Goal: Information Seeking & Learning: Understand process/instructions

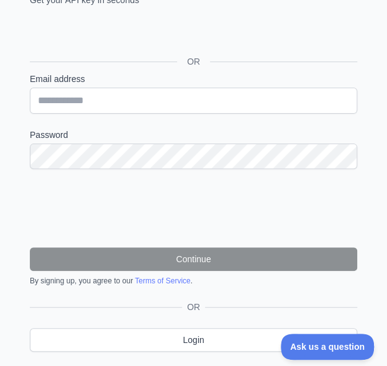
scroll to position [217, 0]
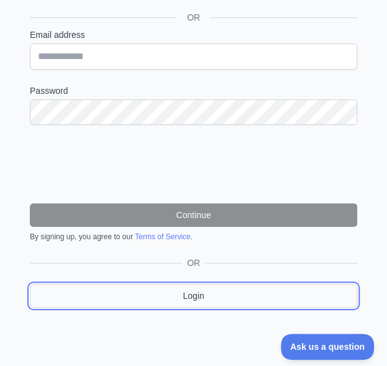
click at [165, 299] on link "Login" at bounding box center [193, 296] width 327 height 24
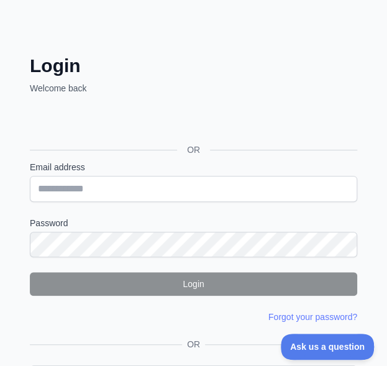
scroll to position [85, 0]
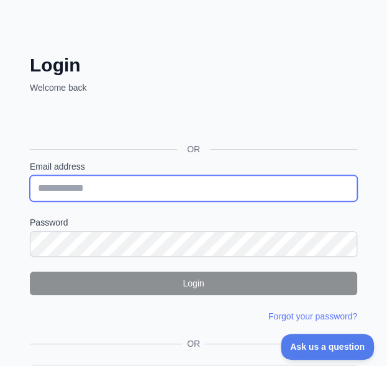
click at [137, 196] on input "Email address" at bounding box center [193, 188] width 327 height 26
type input "**********"
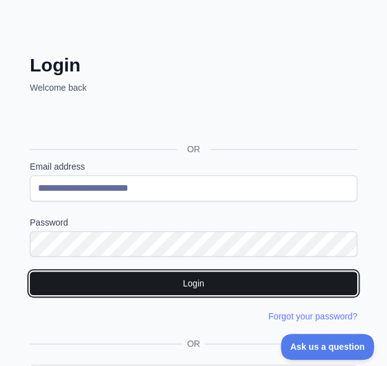
click at [186, 288] on button "Login" at bounding box center [193, 283] width 327 height 24
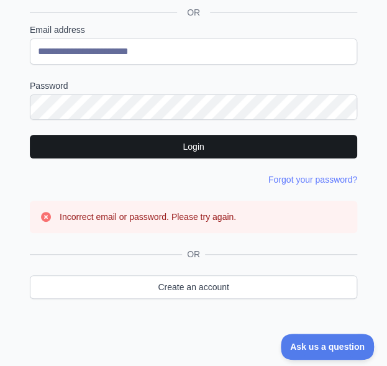
scroll to position [222, 0]
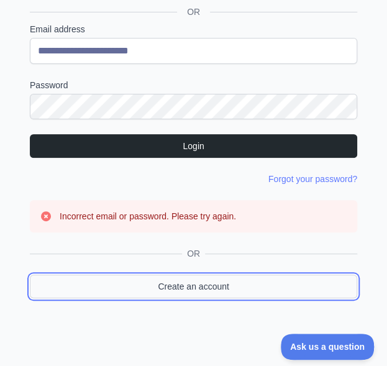
click at [186, 288] on link "Create an account" at bounding box center [193, 286] width 327 height 24
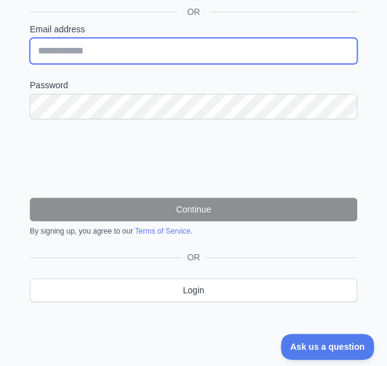
click at [167, 50] on input "Email address" at bounding box center [193, 51] width 327 height 26
type input "**********"
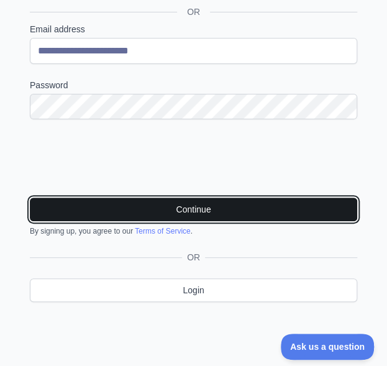
click at [108, 216] on button "Continue" at bounding box center [193, 209] width 327 height 24
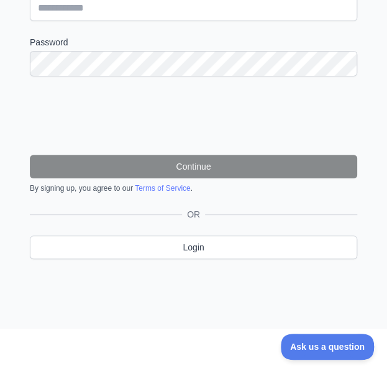
scroll to position [266, 0]
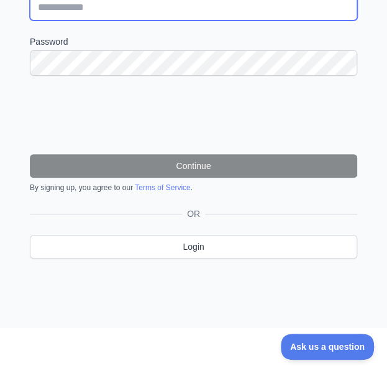
type input "**********"
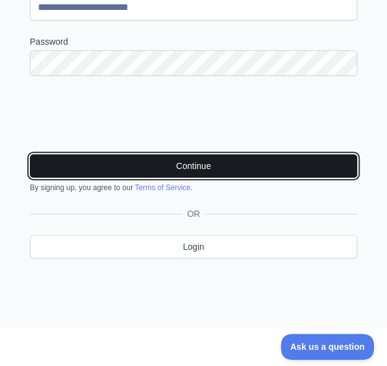
click at [245, 166] on button "Continue" at bounding box center [193, 166] width 327 height 24
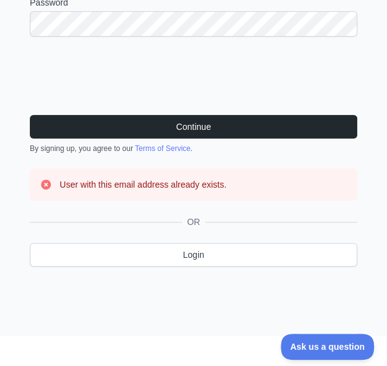
scroll to position [306, 0]
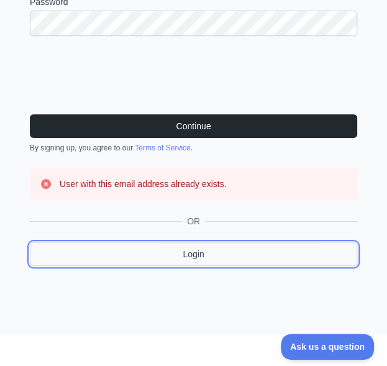
click at [200, 250] on link "Login" at bounding box center [193, 254] width 327 height 24
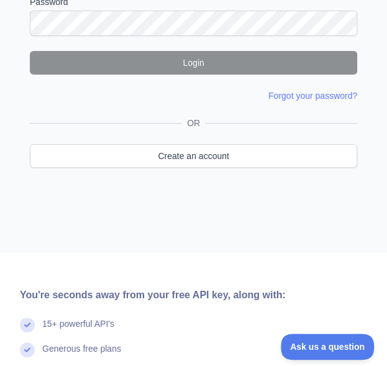
type input "**********"
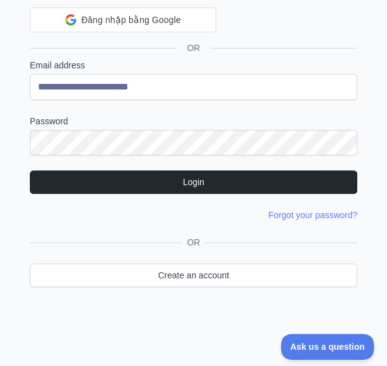
scroll to position [182, 0]
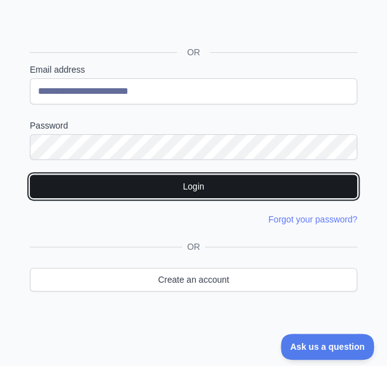
click at [195, 186] on button "Login" at bounding box center [193, 186] width 327 height 24
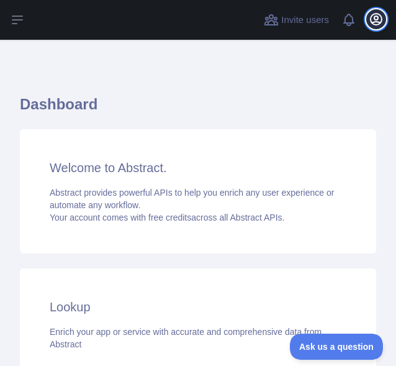
click at [370, 20] on icon "button" at bounding box center [376, 19] width 15 height 15
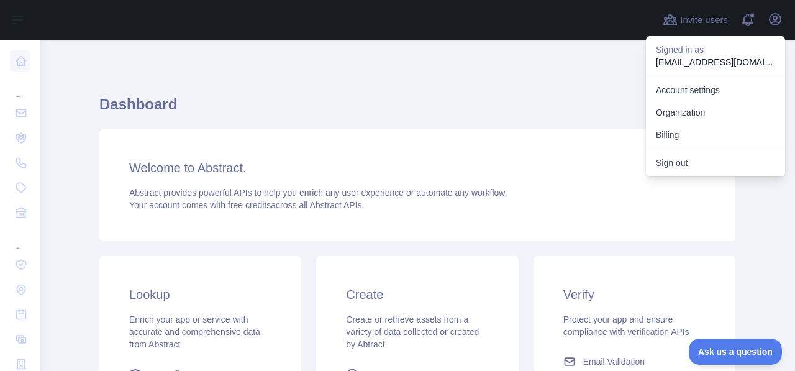
click at [386, 76] on div "Dashboard Welcome to Abstract. Abstract provides powerful APIs to help you enri…" at bounding box center [417, 307] width 636 height 474
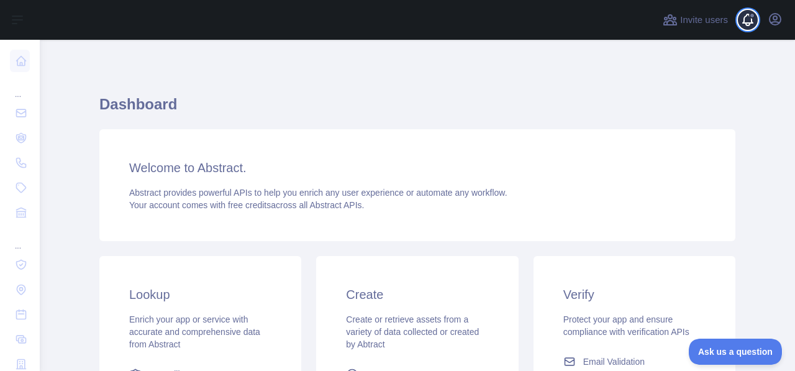
click at [386, 17] on span at bounding box center [752, 15] width 6 height 6
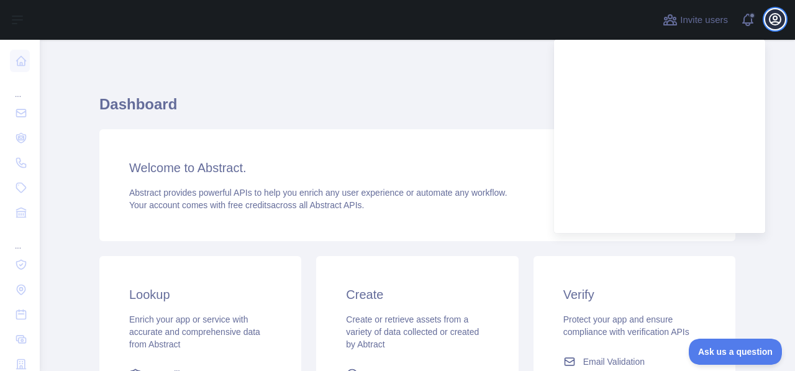
click at [386, 17] on icon "button" at bounding box center [775, 19] width 15 height 15
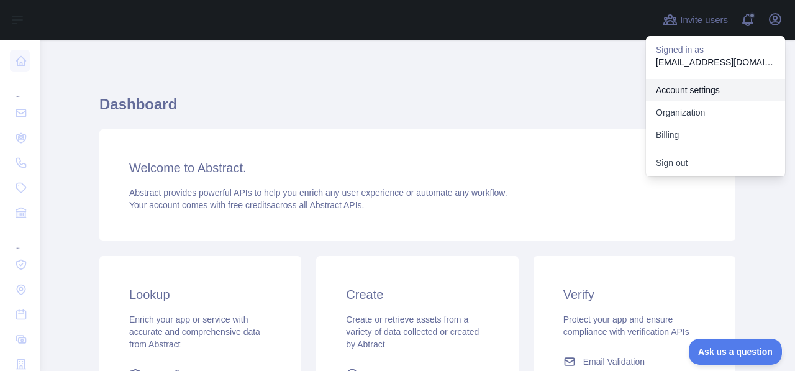
click at [386, 89] on link "Account settings" at bounding box center [715, 90] width 139 height 22
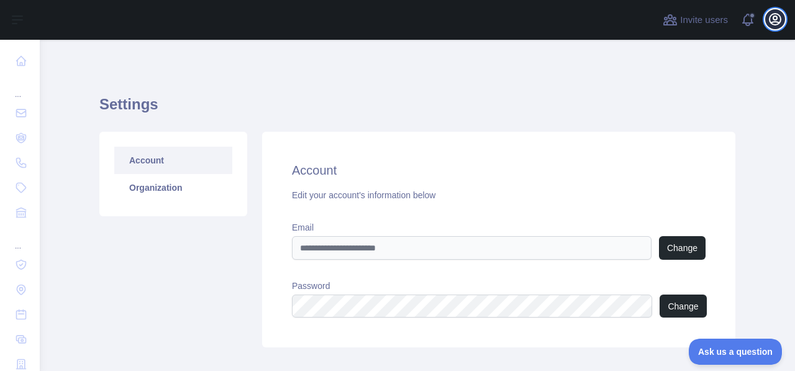
click at [386, 20] on button "Open user menu" at bounding box center [775, 19] width 20 height 20
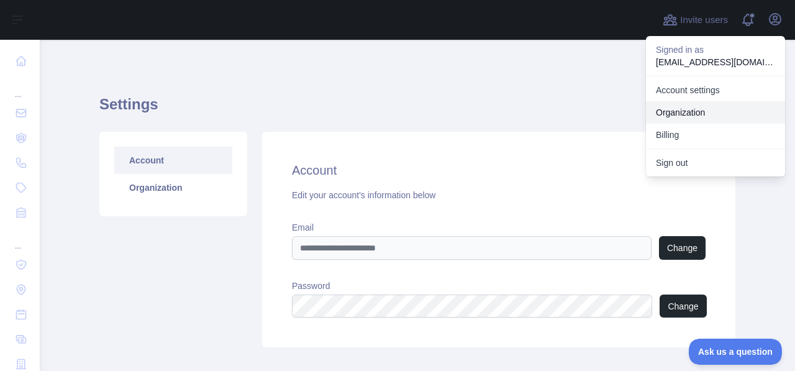
click at [386, 110] on link "Organization" at bounding box center [715, 112] width 139 height 22
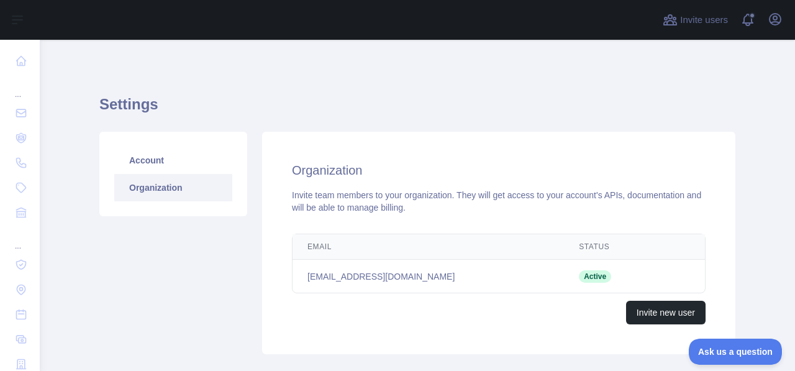
click at [386, 47] on main "Settings Account Organization Organization Invite team members to your organiza…" at bounding box center [417, 205] width 755 height 331
click at [386, 27] on button "Open user menu" at bounding box center [775, 19] width 20 height 20
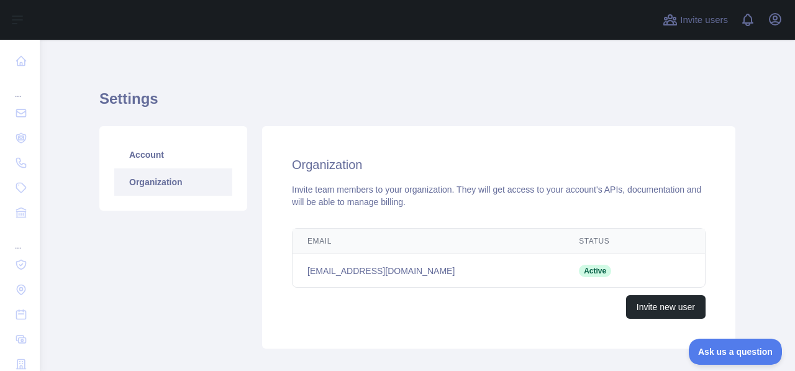
scroll to position [4, 0]
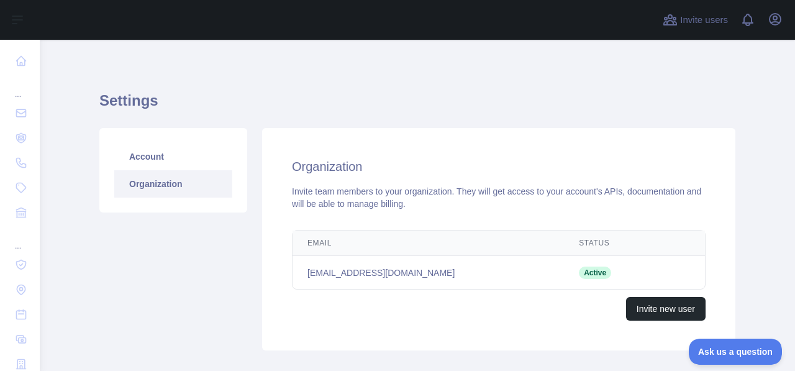
click at [153, 193] on link "Organization" at bounding box center [173, 183] width 118 height 27
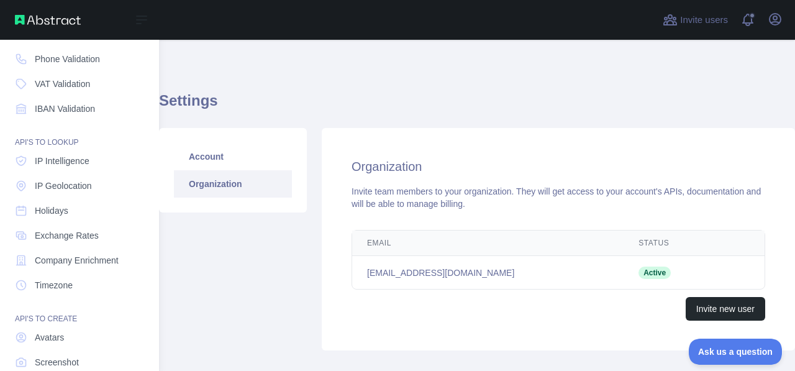
scroll to position [108, 0]
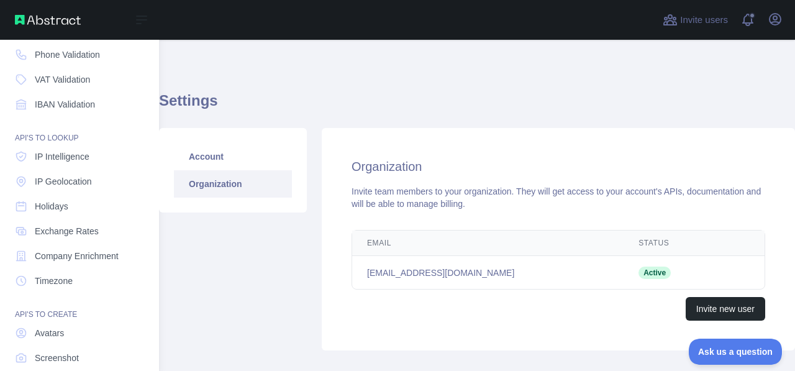
click at [48, 24] on img at bounding box center [48, 20] width 66 height 10
click at [45, 15] on img at bounding box center [48, 20] width 66 height 10
click at [71, 166] on link "IP Intelligence" at bounding box center [79, 156] width 139 height 22
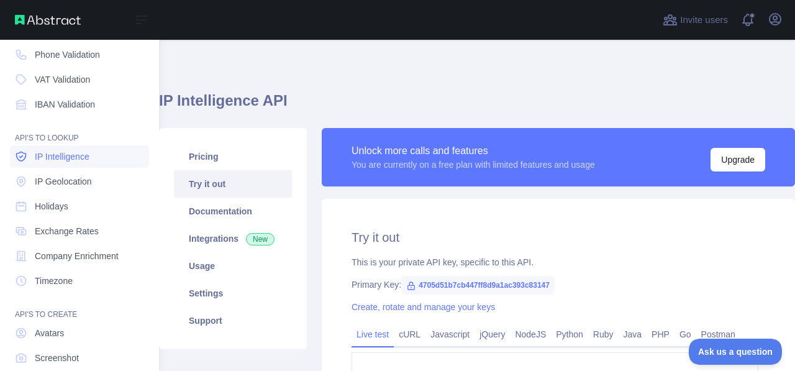
type textarea "**********"
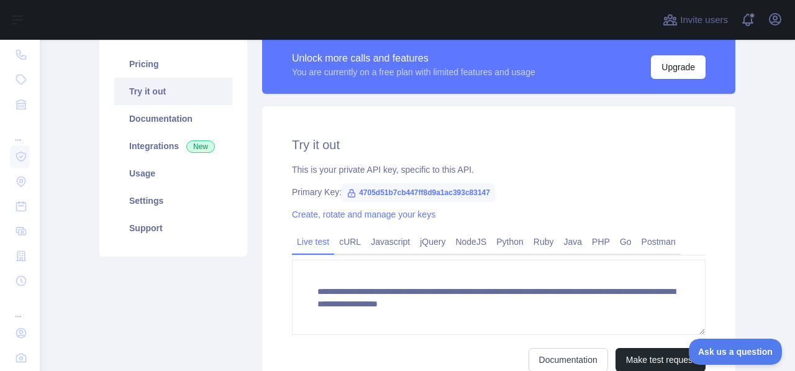
scroll to position [97, 0]
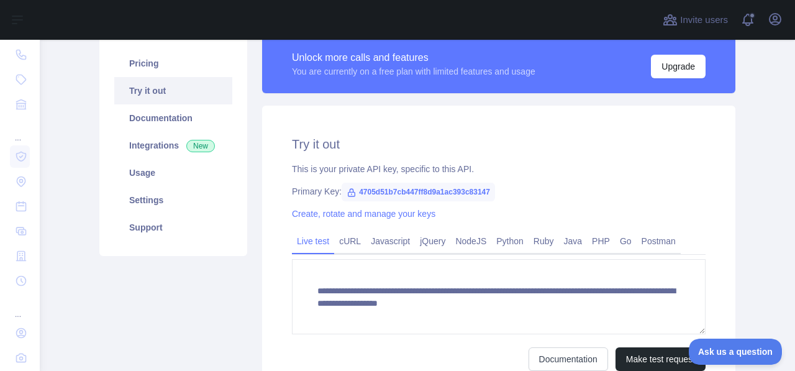
click at [151, 95] on link "Try it out" at bounding box center [173, 90] width 118 height 27
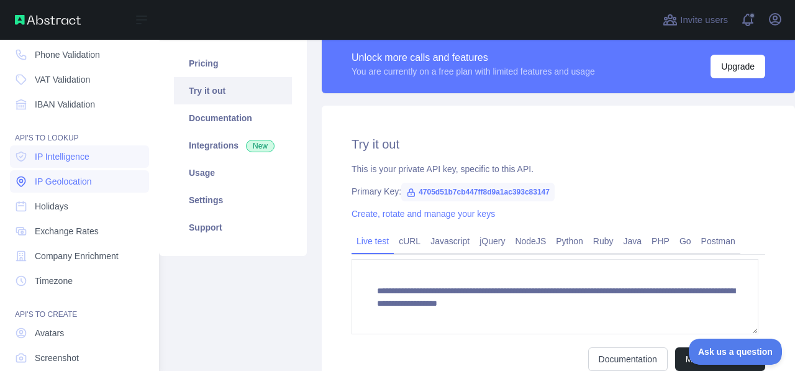
click at [52, 178] on span "IP Geolocation" at bounding box center [63, 181] width 57 height 12
click at [52, 214] on link "Holidays" at bounding box center [79, 206] width 139 height 22
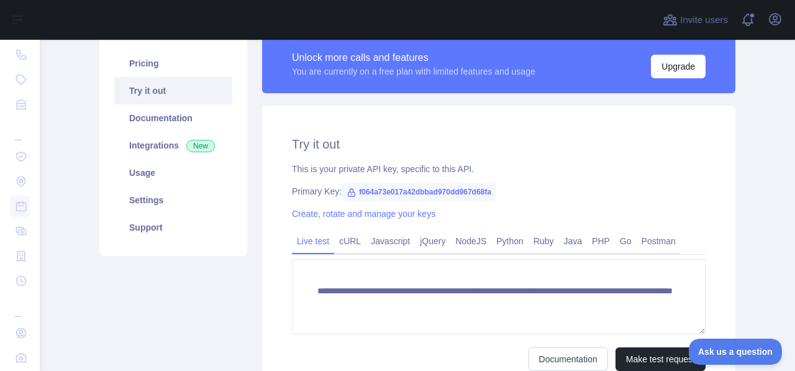
click at [211, 94] on link "Try it out" at bounding box center [173, 90] width 118 height 27
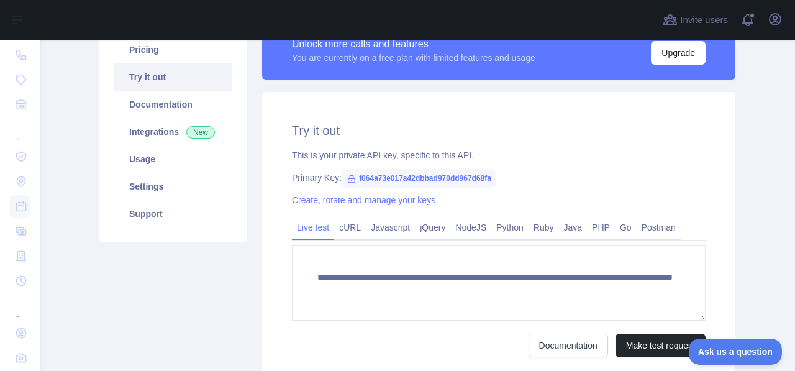
scroll to position [111, 0]
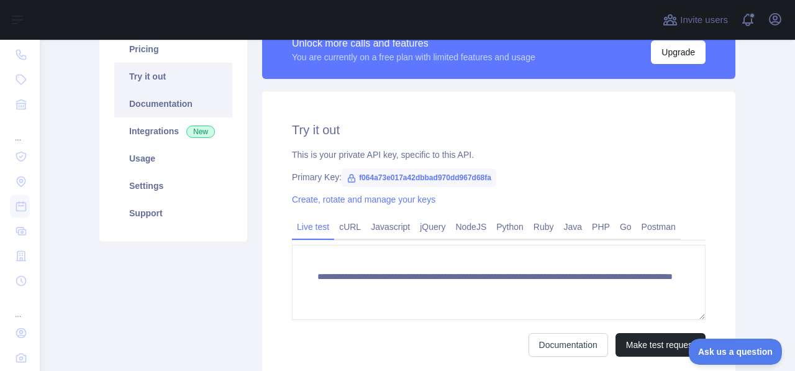
click at [194, 109] on link "Documentation" at bounding box center [173, 103] width 118 height 27
click at [192, 80] on link "Try it out" at bounding box center [173, 76] width 118 height 27
click at [354, 181] on span "f064a73e017a42dbbad970dd967d68fa" at bounding box center [419, 177] width 155 height 19
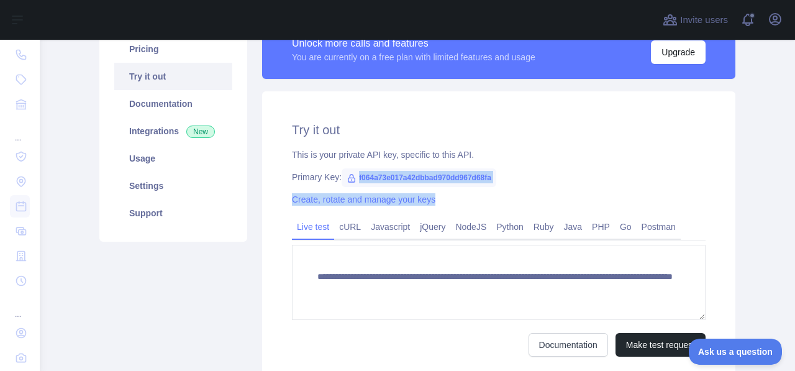
drag, startPoint x: 350, startPoint y: 176, endPoint x: 499, endPoint y: 184, distance: 149.2
click at [499, 184] on div "**********" at bounding box center [498, 238] width 473 height 295
drag, startPoint x: 351, startPoint y: 176, endPoint x: 493, endPoint y: 174, distance: 141.6
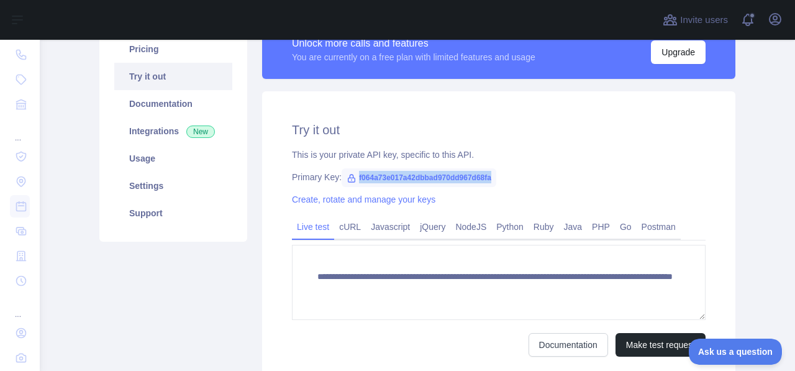
click at [493, 174] on div "Primary Key: f064a73e017a42dbbad970dd967d68fa" at bounding box center [499, 177] width 414 height 12
copy span "f064a73e017a42dbbad970dd967d68fa"
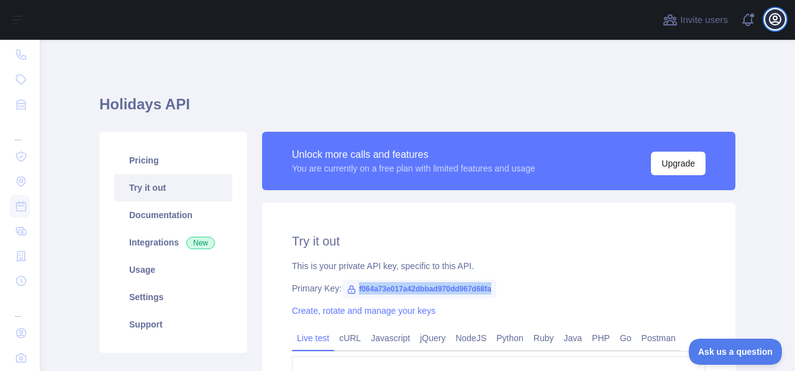
click at [780, 14] on icon "button" at bounding box center [775, 19] width 15 height 15
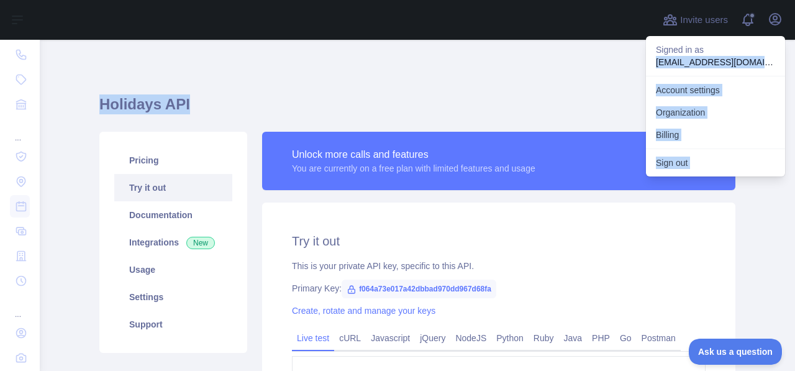
drag, startPoint x: 656, startPoint y: 65, endPoint x: 794, endPoint y: 64, distance: 137.9
click at [794, 64] on div "**********" at bounding box center [417, 185] width 755 height 371
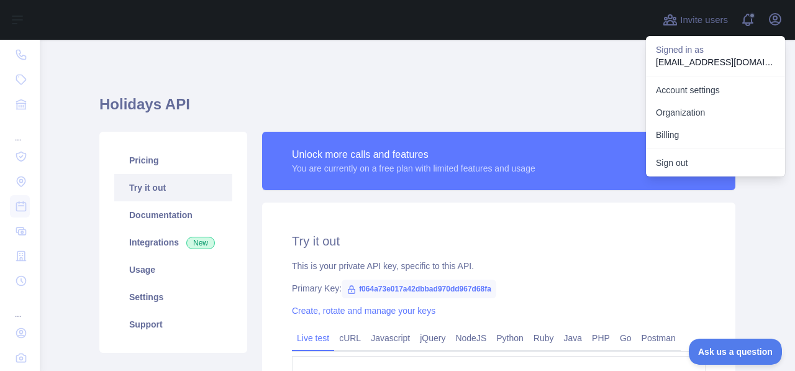
click at [759, 222] on main "**********" at bounding box center [417, 205] width 755 height 331
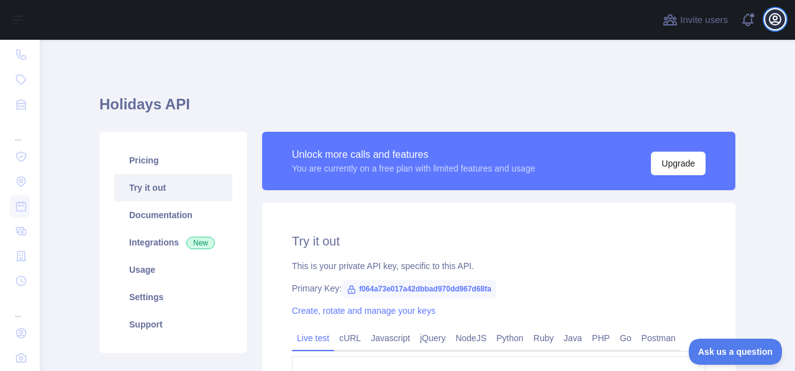
click at [780, 23] on icon "button" at bounding box center [775, 19] width 15 height 15
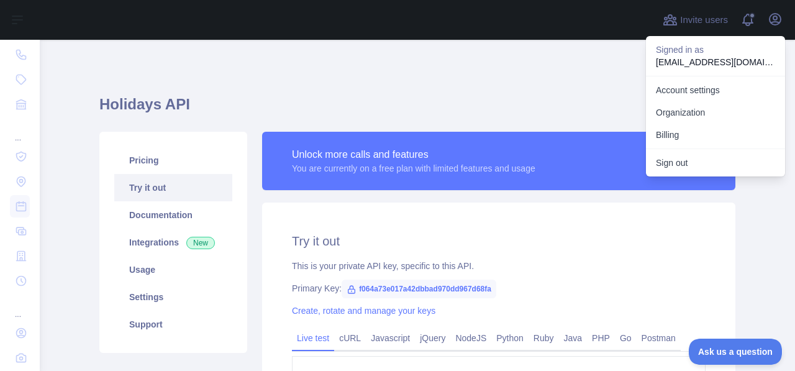
click at [658, 65] on p "[EMAIL_ADDRESS][DOMAIN_NAME]" at bounding box center [715, 62] width 119 height 12
drag, startPoint x: 653, startPoint y: 63, endPoint x: 777, endPoint y: 61, distance: 124.2
click at [777, 61] on div "Signed in as phuonguyenk634@gmail.com" at bounding box center [715, 56] width 139 height 40
copy p "[EMAIL_ADDRESS][DOMAIN_NAME]"
click at [630, 93] on div "**********" at bounding box center [417, 292] width 636 height 445
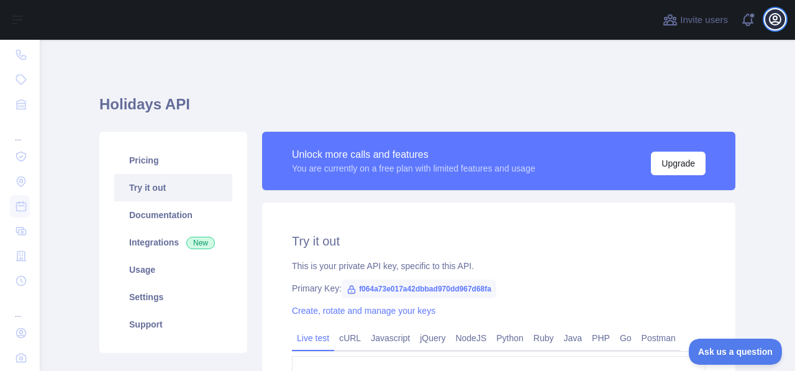
click at [779, 23] on icon "button" at bounding box center [774, 19] width 11 height 11
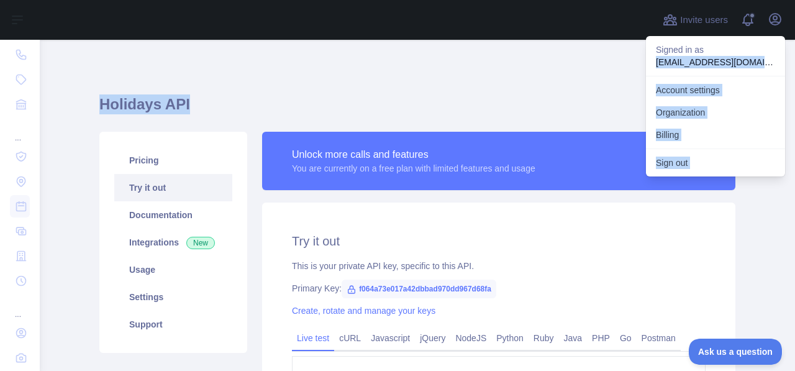
drag, startPoint x: 656, startPoint y: 61, endPoint x: 787, endPoint y: 64, distance: 131.7
click at [787, 64] on div "**********" at bounding box center [417, 185] width 755 height 371
click at [748, 68] on div "Signed in as phuonguyenk634@gmail.com" at bounding box center [715, 56] width 139 height 40
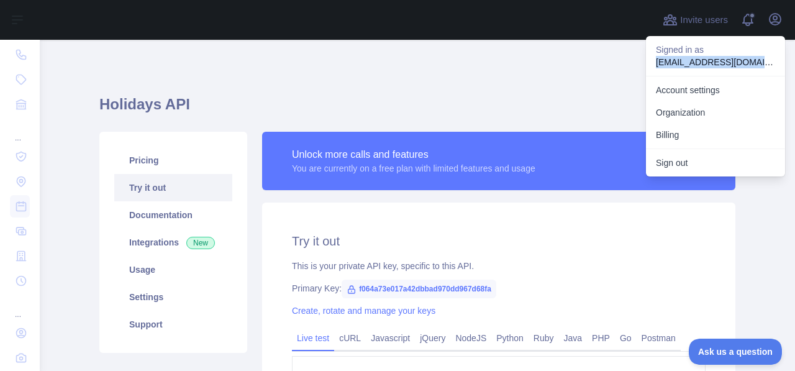
drag, startPoint x: 653, startPoint y: 64, endPoint x: 774, endPoint y: 65, distance: 120.5
click at [774, 65] on div "Signed in as phuonguyenk634@gmail.com" at bounding box center [715, 56] width 139 height 40
copy p "[EMAIL_ADDRESS][DOMAIN_NAME]"
